Goal: Navigation & Orientation: Find specific page/section

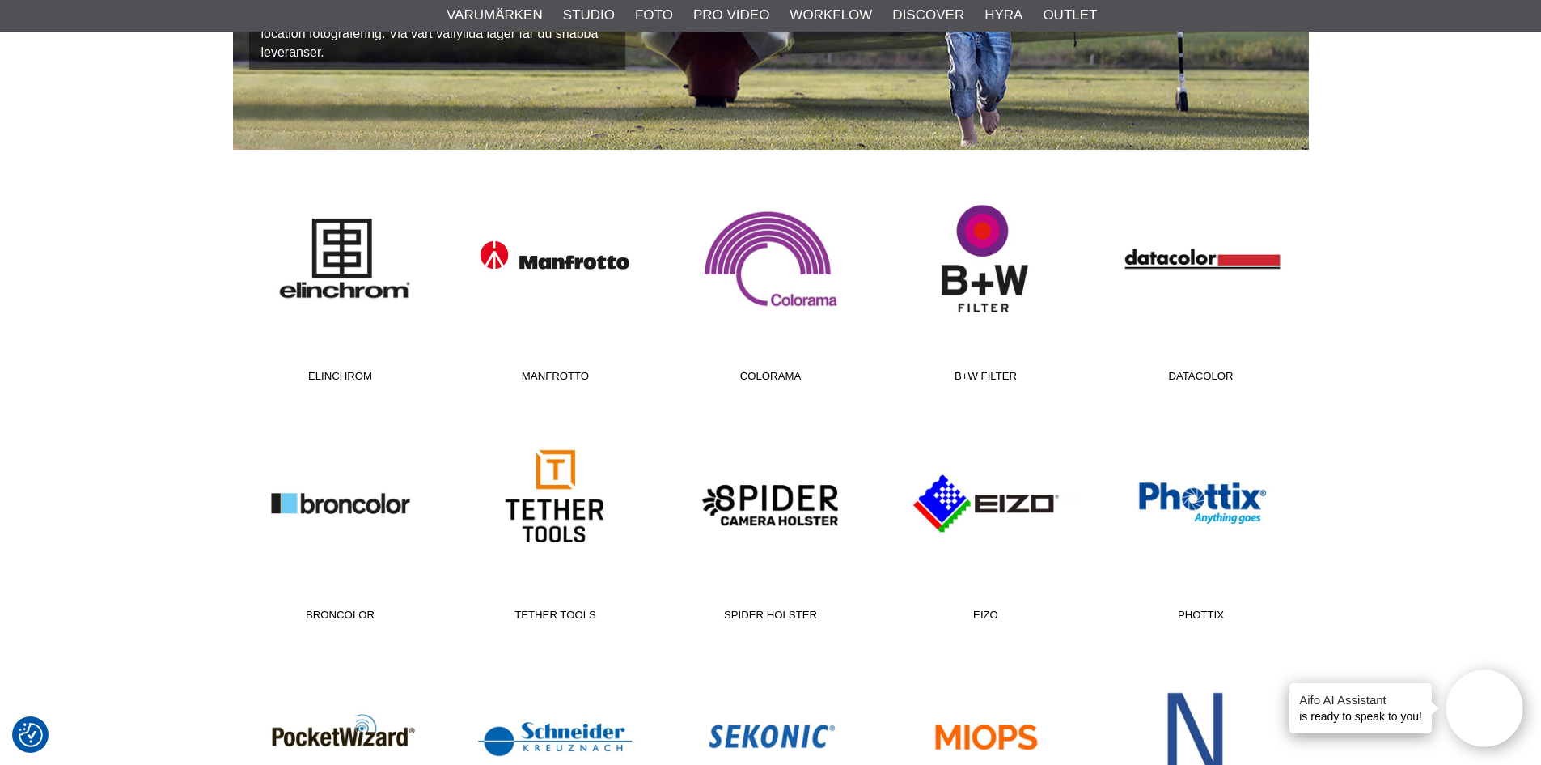
scroll to position [405, 0]
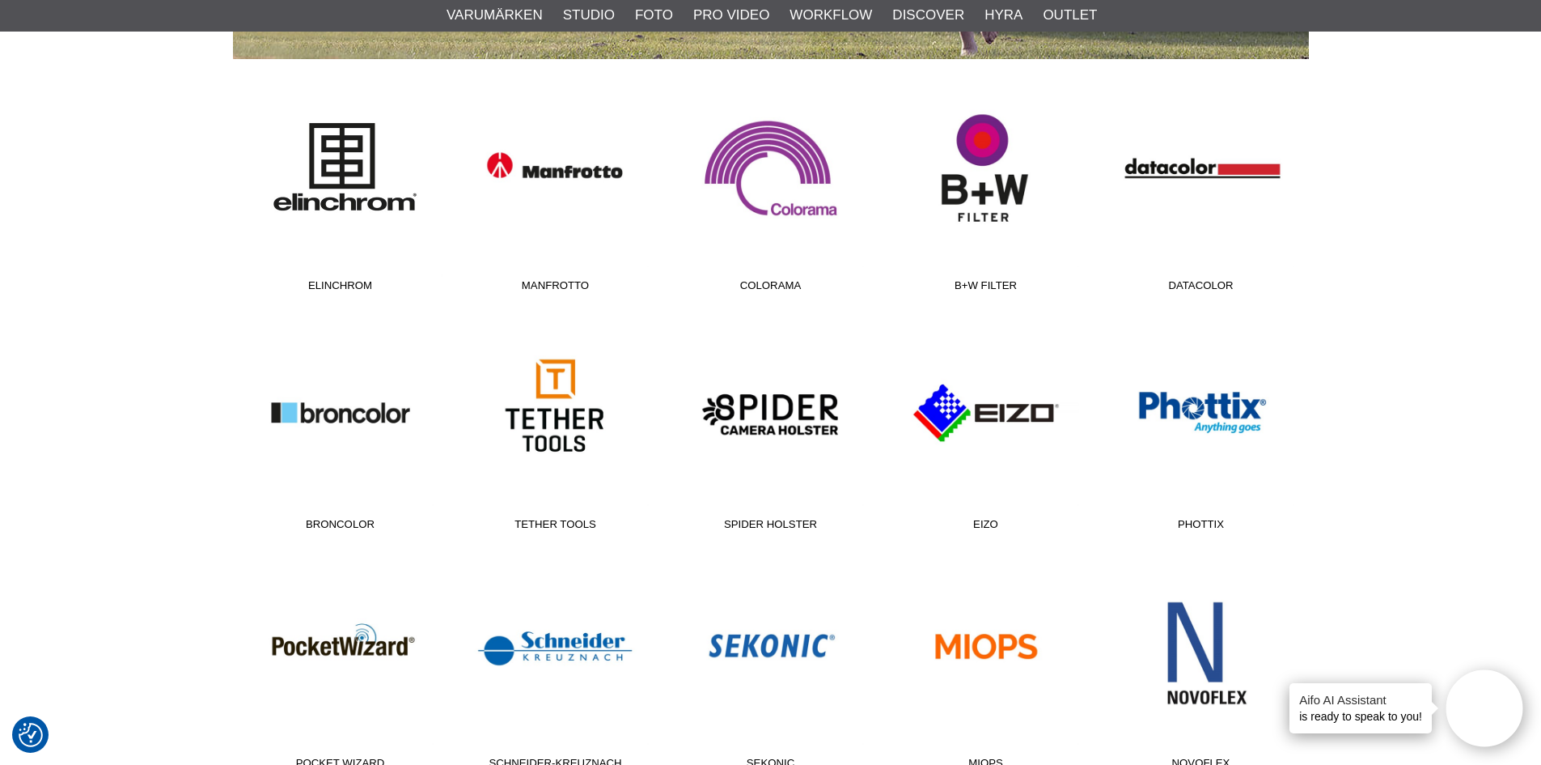
click at [341, 195] on link "Elinchrom" at bounding box center [340, 190] width 215 height 218
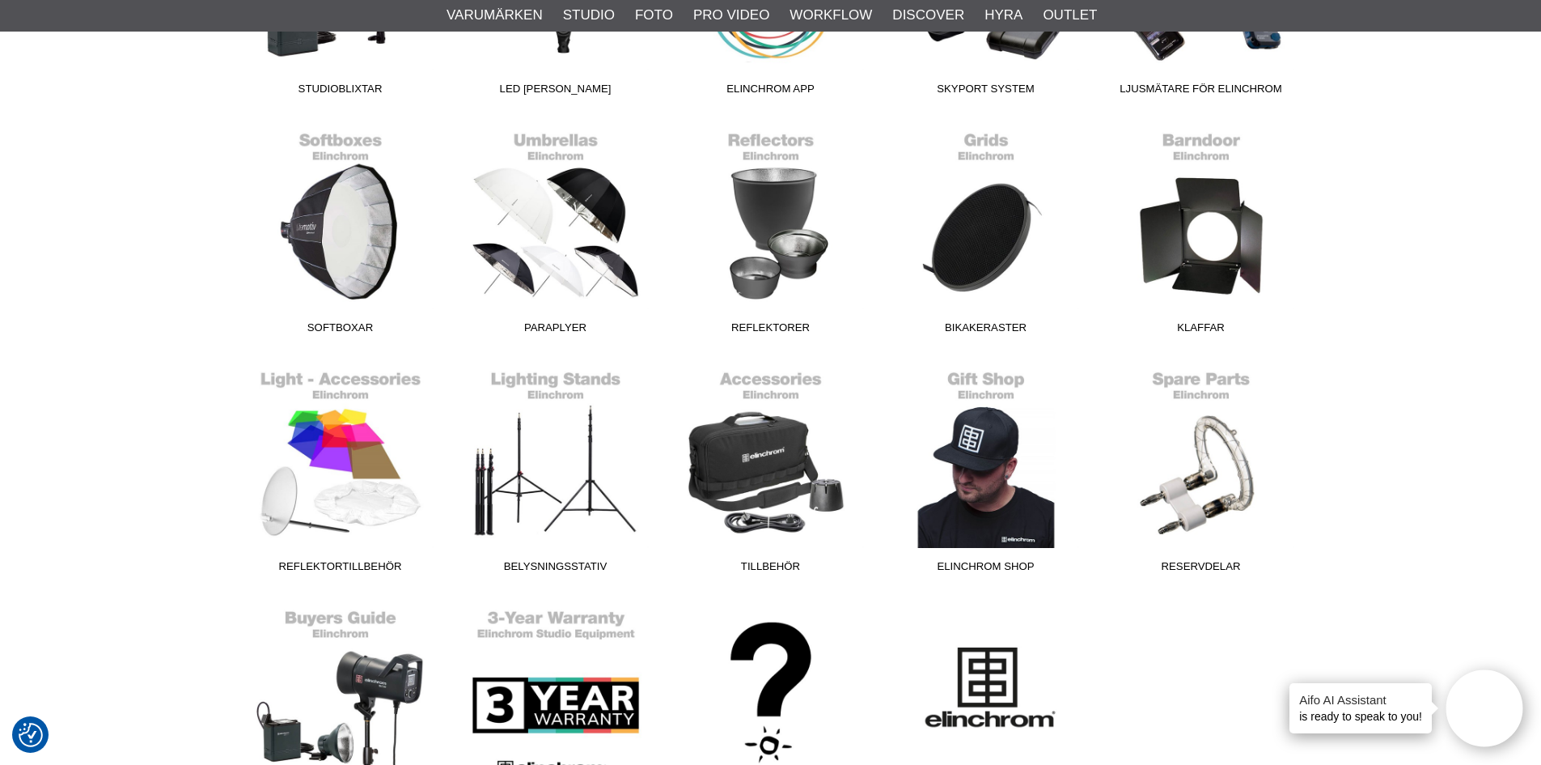
scroll to position [809, 0]
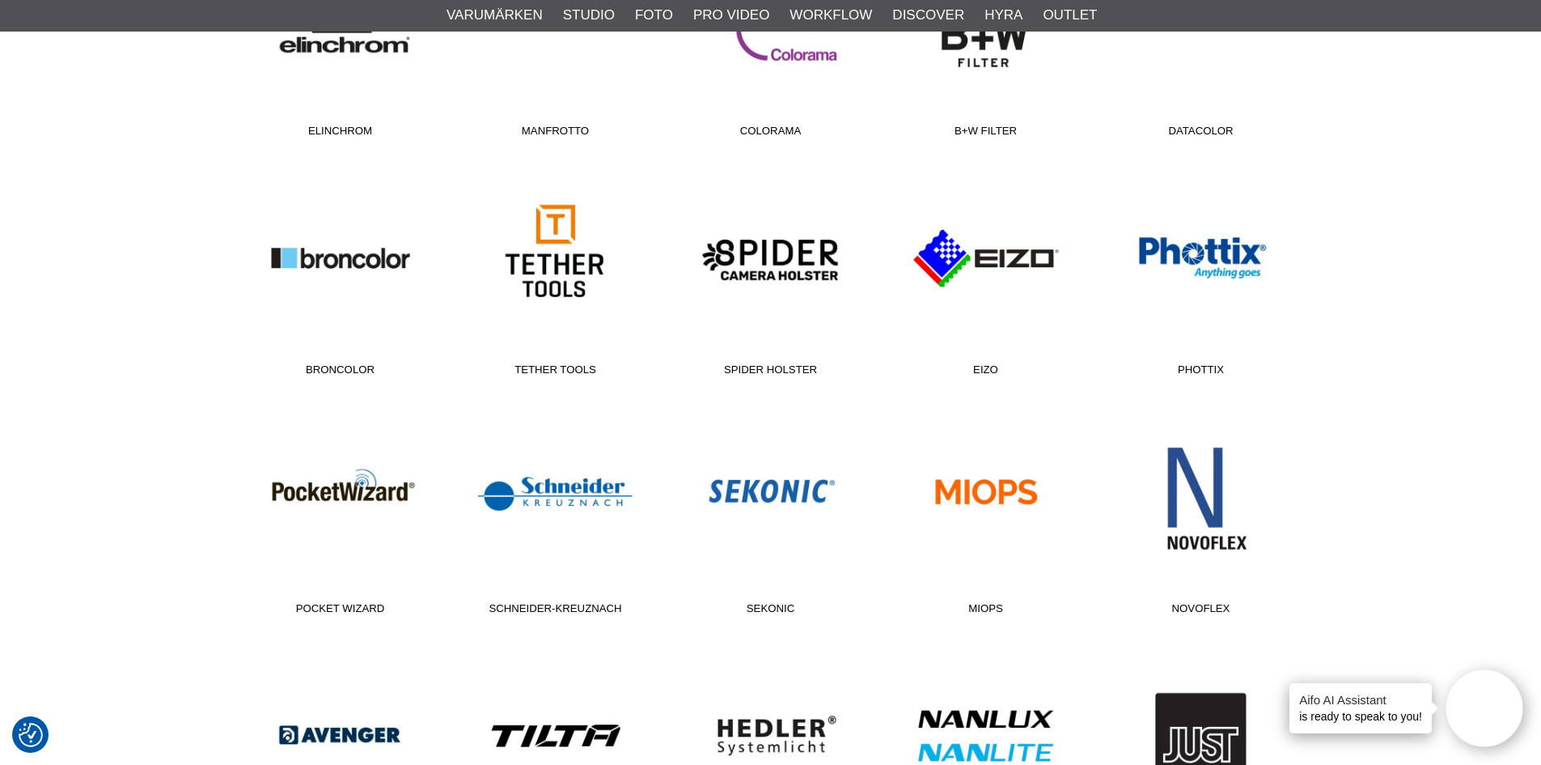
scroll to position [566, 0]
